Goal: Information Seeking & Learning: Learn about a topic

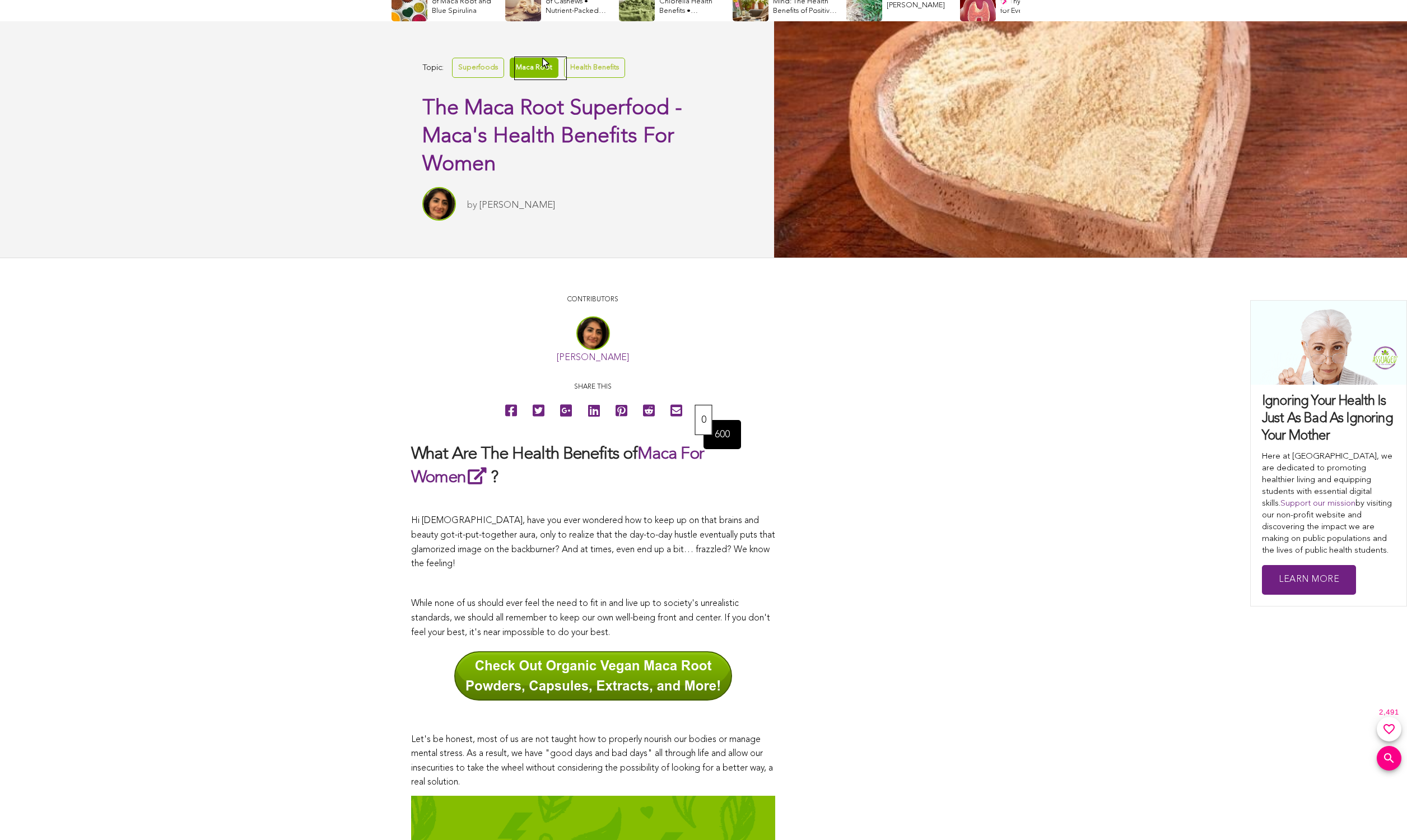
click at [542, 58] on link "Maca Root" at bounding box center [533, 67] width 49 height 19
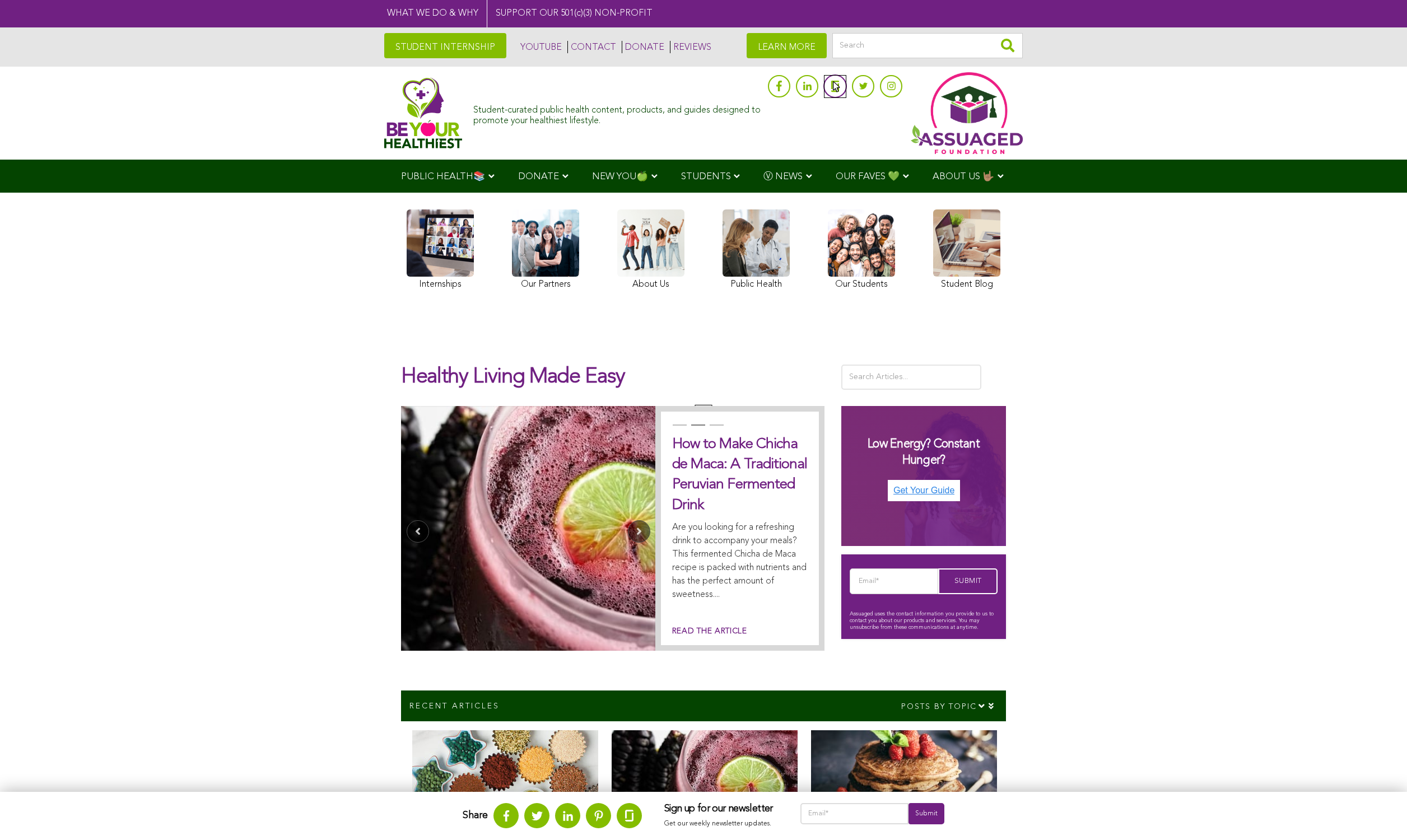
click at [833, 82] on img at bounding box center [835, 86] width 9 height 12
